Goal: Transaction & Acquisition: Purchase product/service

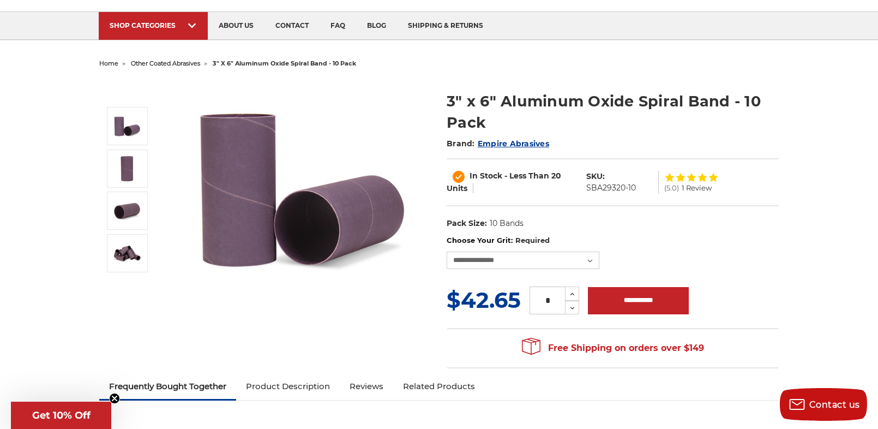
scroll to position [65, 0]
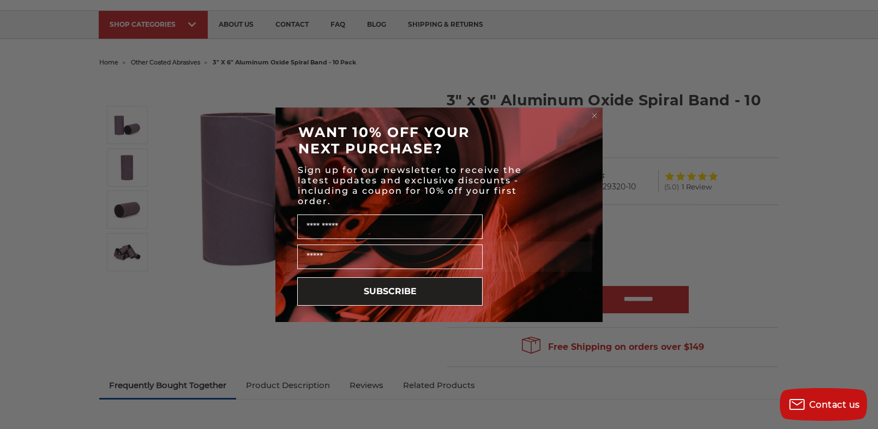
click at [594, 114] on icon "Close dialog" at bounding box center [594, 115] width 4 height 4
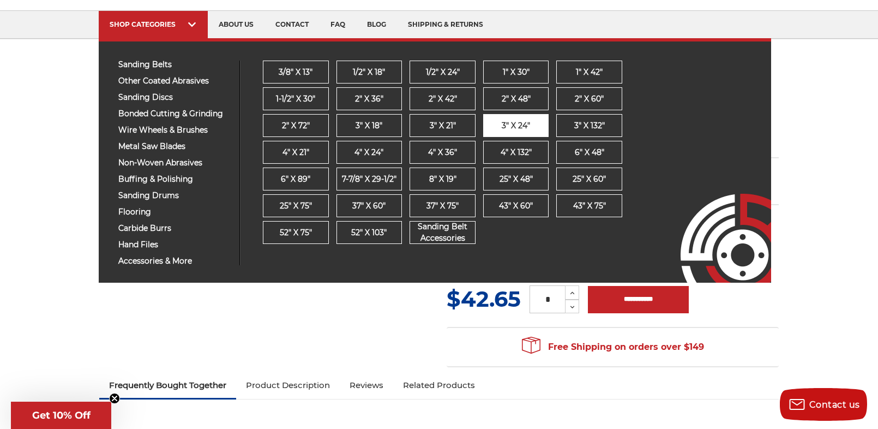
click at [507, 124] on span "3" x 24"" at bounding box center [516, 125] width 28 height 11
